Goal: Task Accomplishment & Management: Manage account settings

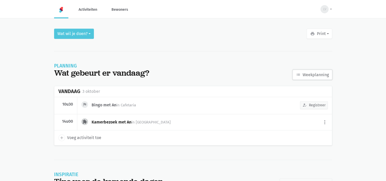
click at [317, 75] on link "list Weekplanning" at bounding box center [313, 75] width 40 height 10
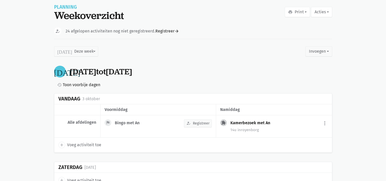
scroll to position [51, 0]
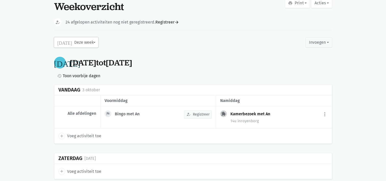
click at [93, 42] on button "[DATE] Deze week" at bounding box center [76, 42] width 44 height 10
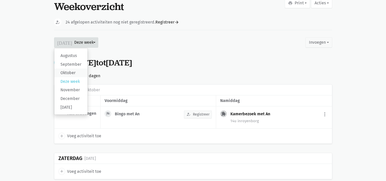
click at [68, 72] on label "Oktober" at bounding box center [70, 72] width 33 height 9
click at [0, 0] on input "Oktober" at bounding box center [0, 0] width 0 height 0
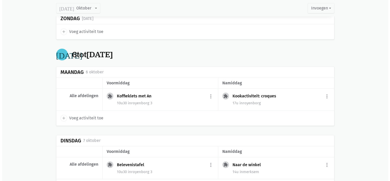
scroll to position [459, 0]
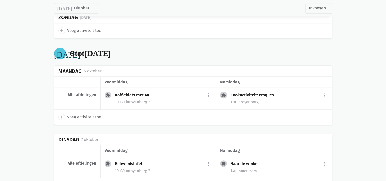
click at [59, 52] on icon "[DATE]" at bounding box center [67, 53] width 26 height 8
click at [324, 93] on button "more_vert" at bounding box center [325, 95] width 6 height 10
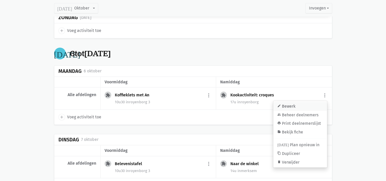
click at [296, 105] on link "edit Bewerk" at bounding box center [300, 106] width 54 height 9
select select "17:00"
select select "18:00"
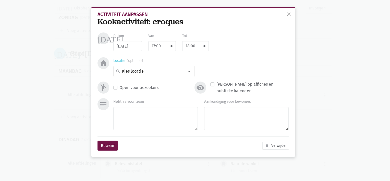
click at [190, 71] on div at bounding box center [189, 71] width 10 height 10
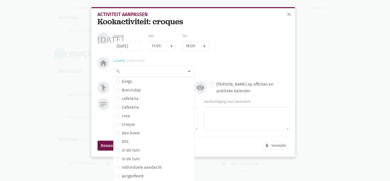
scroll to position [75, 0]
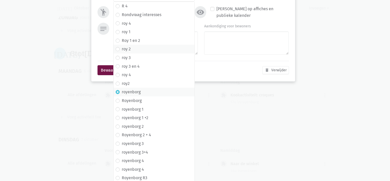
click at [122, 50] on label "roy 2" at bounding box center [126, 49] width 9 height 7
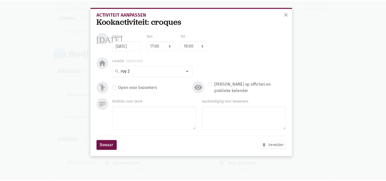
scroll to position [0, 0]
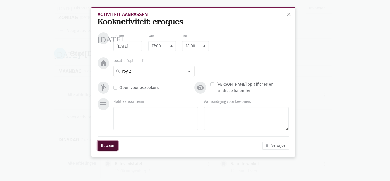
click at [103, 146] on button "Bewaar" at bounding box center [107, 145] width 20 height 10
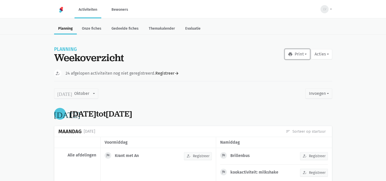
click at [303, 54] on button "print Print" at bounding box center [297, 54] width 25 height 10
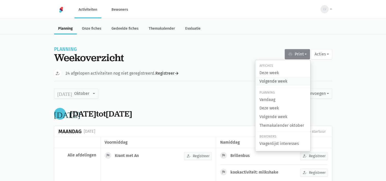
click at [275, 81] on link "Volgende week" at bounding box center [282, 81] width 55 height 9
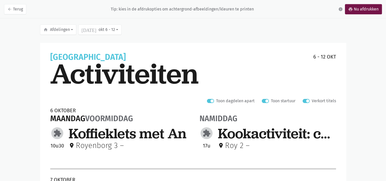
click at [312, 100] on label "Verkort titels" at bounding box center [324, 100] width 24 height 7
click at [307, 100] on input "Verkort titels" at bounding box center [304, 99] width 4 height 5
checkbox input "false"
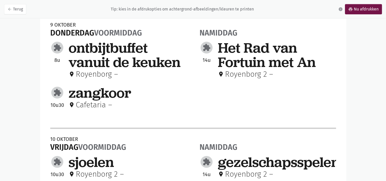
scroll to position [346, 0]
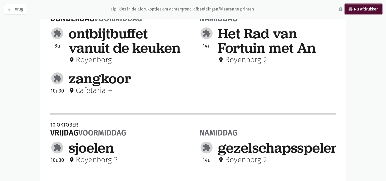
drag, startPoint x: 360, startPoint y: 9, endPoint x: 34, endPoint y: 152, distance: 355.8
click at [360, 9] on link "print Nu afdrukken" at bounding box center [363, 9] width 37 height 10
